Goal: Navigation & Orientation: Find specific page/section

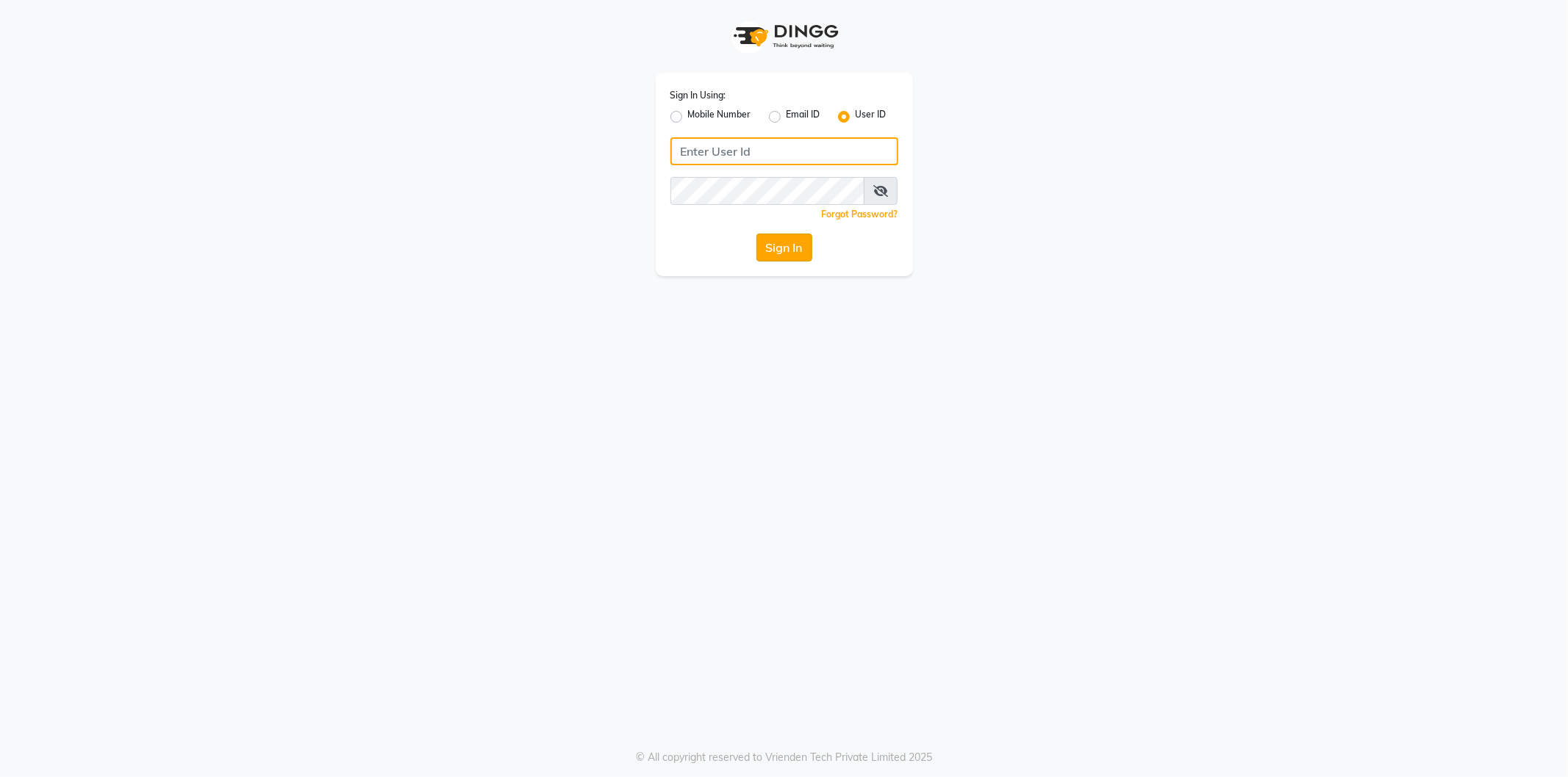
type input "makeover"
click at [776, 237] on button "Sign In" at bounding box center [784, 247] width 56 height 27
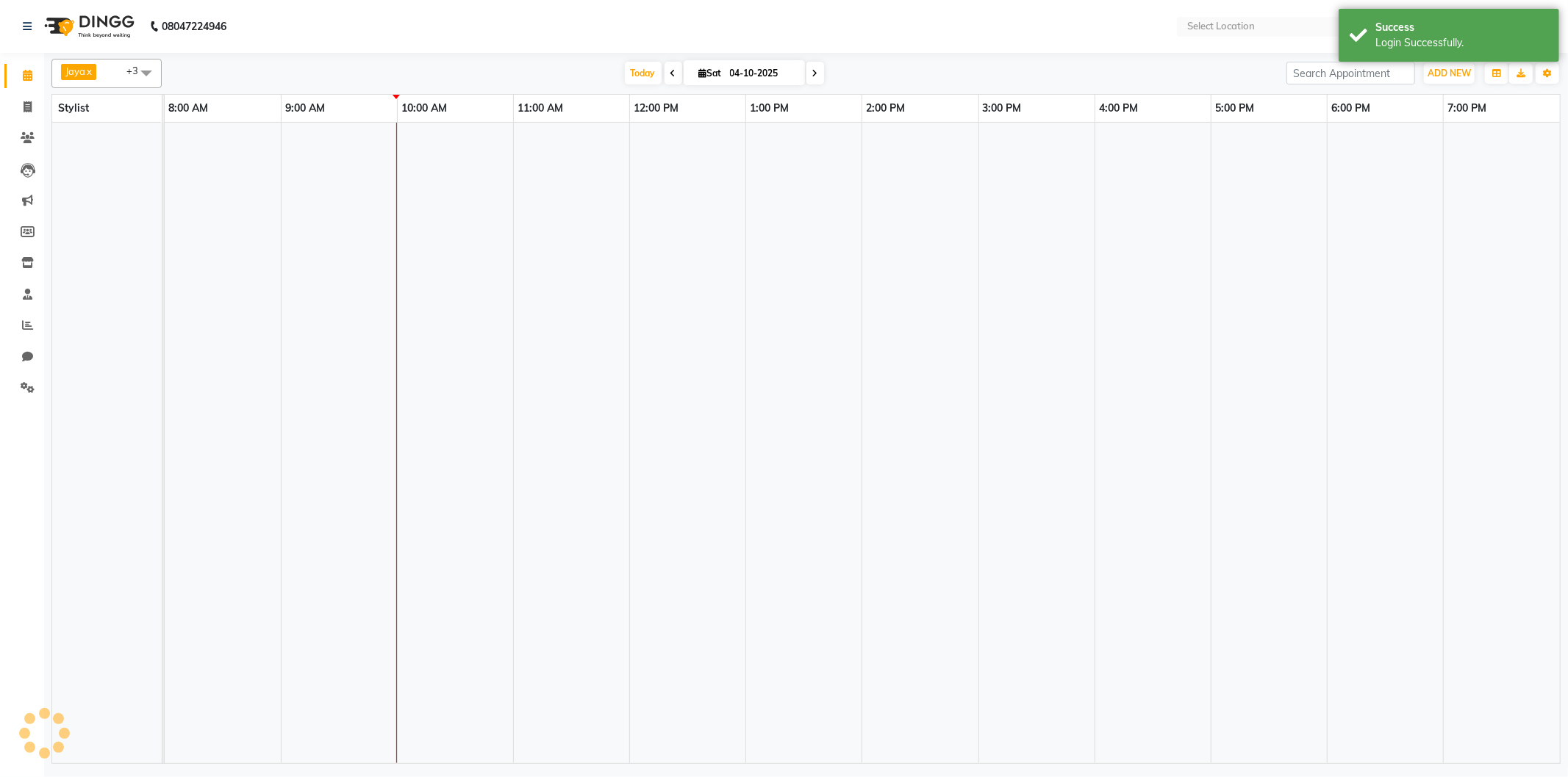
select select "en"
